Goal: Task Accomplishment & Management: Use online tool/utility

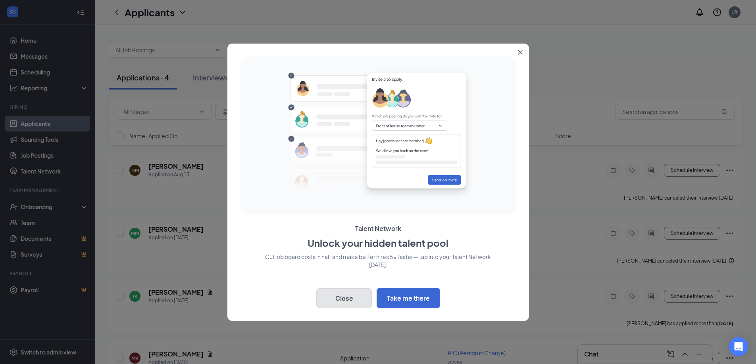
click at [328, 302] on button "Close" at bounding box center [344, 299] width 56 height 20
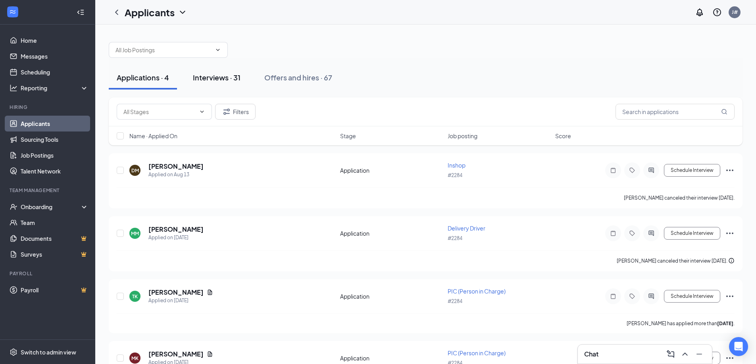
click at [212, 79] on div "Interviews · 31" at bounding box center [217, 78] width 48 height 10
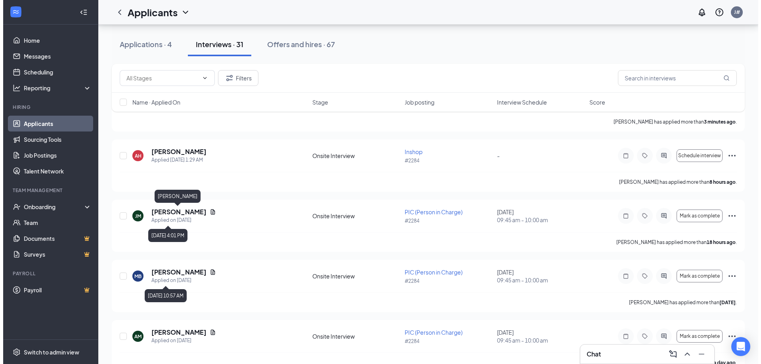
scroll to position [106, 0]
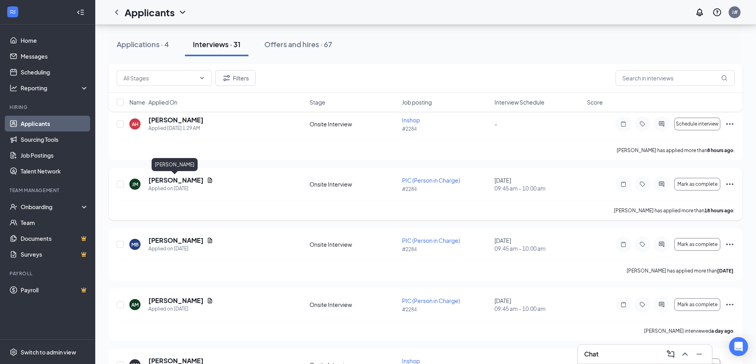
click at [174, 182] on h5 "[PERSON_NAME]" at bounding box center [175, 180] width 55 height 9
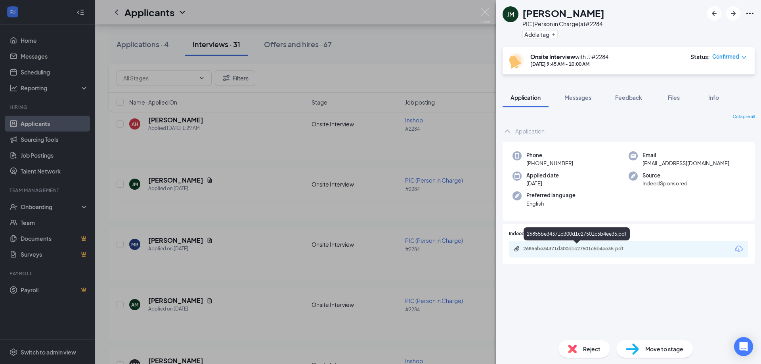
click at [590, 250] on div "26855be34371d300d1c27501c5b4ee35.pdf" at bounding box center [578, 249] width 111 height 6
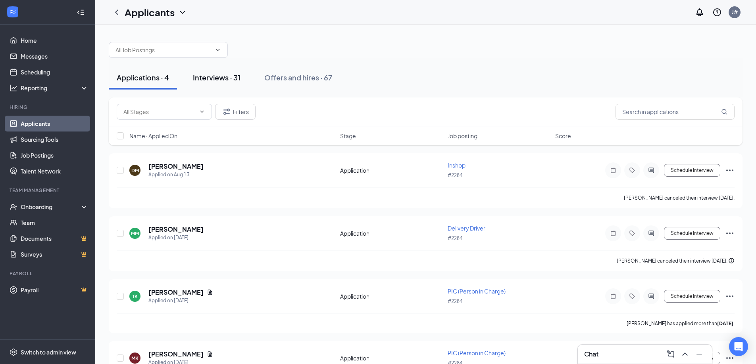
click at [211, 82] on button "Interviews · 31" at bounding box center [216, 78] width 63 height 24
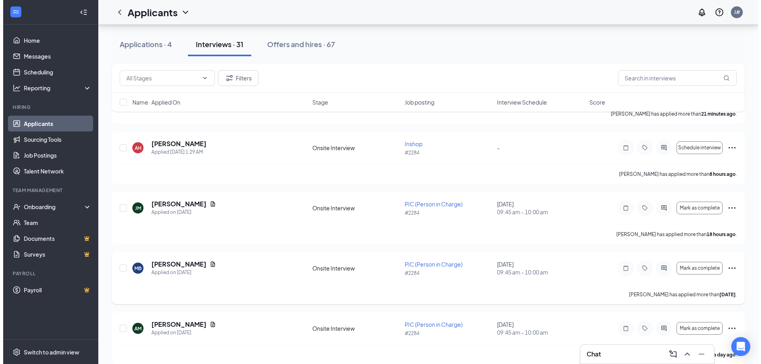
scroll to position [106, 0]
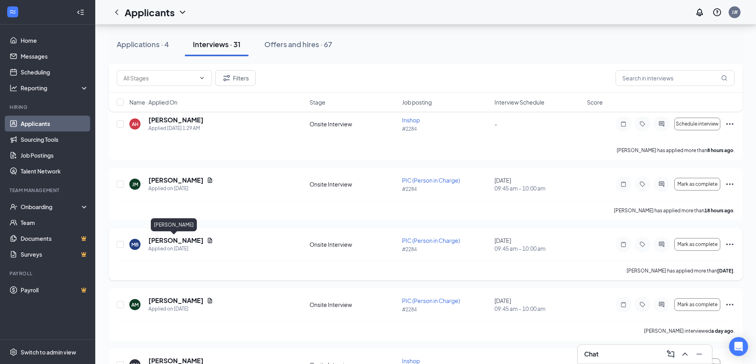
click at [157, 240] on h5 "[PERSON_NAME]" at bounding box center [175, 240] width 55 height 9
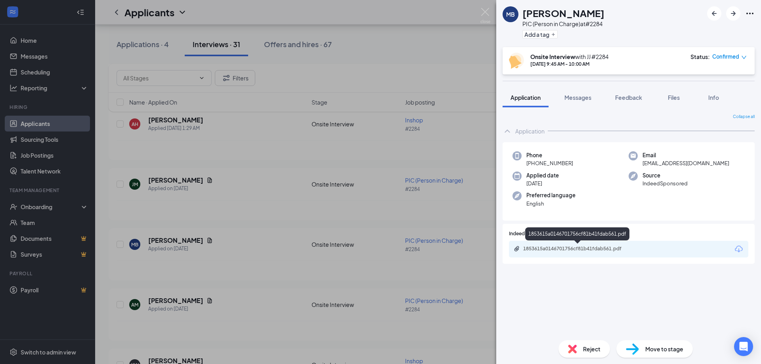
click at [602, 250] on div "1853615a0146701756cf81b41fdab561.pdf" at bounding box center [578, 249] width 111 height 6
click at [616, 248] on div "26855be34371d300d1c27501c5b4ee35.pdf" at bounding box center [578, 249] width 111 height 6
